Goal: Information Seeking & Learning: Learn about a topic

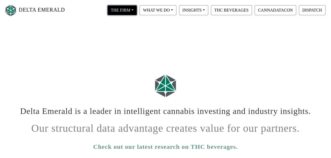
click at [133, 8] on button "THE FIRM" at bounding box center [121, 10] width 29 height 10
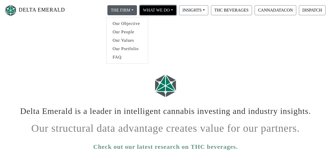
click at [137, 9] on button "WHAT WE DO" at bounding box center [121, 10] width 29 height 10
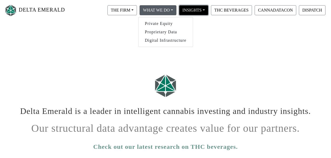
click at [137, 7] on button "INSIGHTS" at bounding box center [121, 10] width 29 height 10
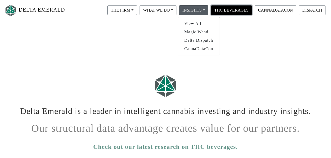
click at [233, 9] on button "THC BEVERAGES" at bounding box center [231, 10] width 41 height 10
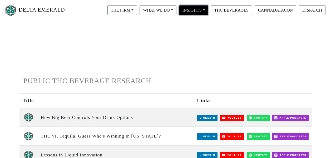
click at [137, 11] on button "INSIGHTS" at bounding box center [121, 10] width 29 height 10
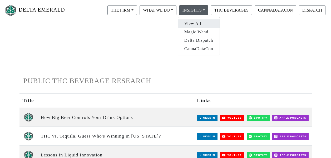
click at [198, 24] on link "View All" at bounding box center [199, 23] width 42 height 8
